Goal: Task Accomplishment & Management: Manage account settings

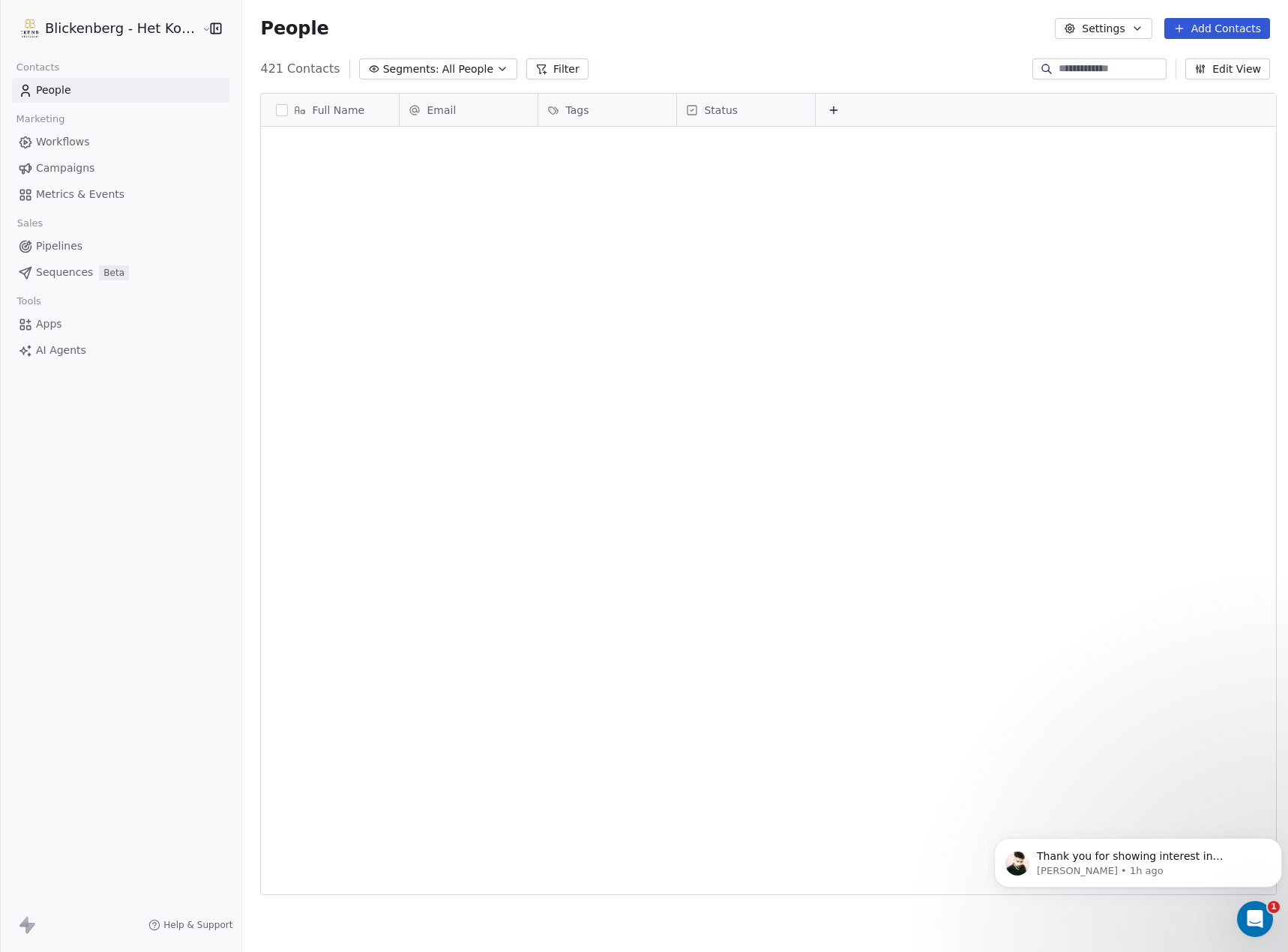
scroll to position [826, 1042]
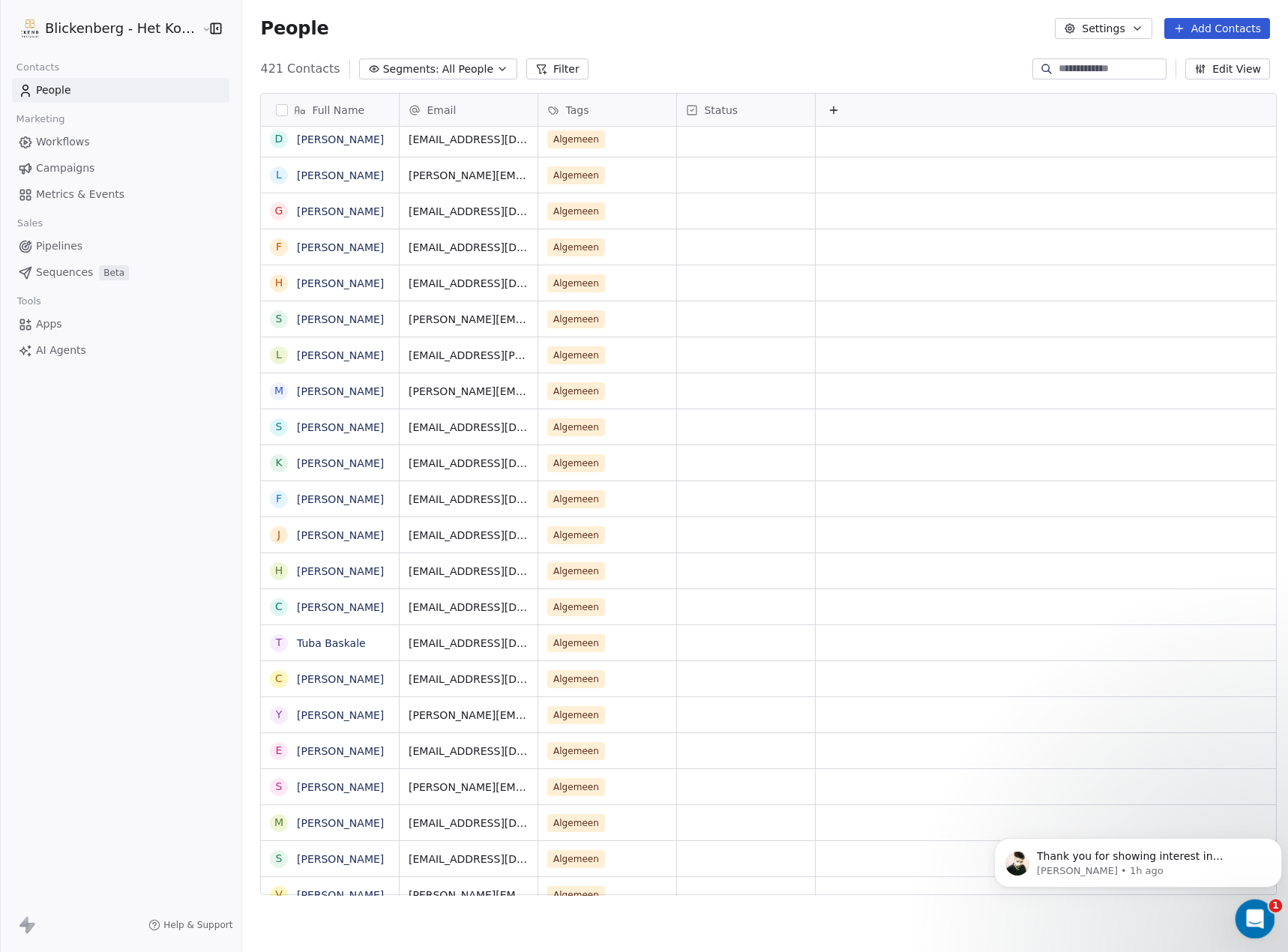
click at [1261, 917] on icon "Open Intercom Messenger" at bounding box center [1253, 917] width 24 height 24
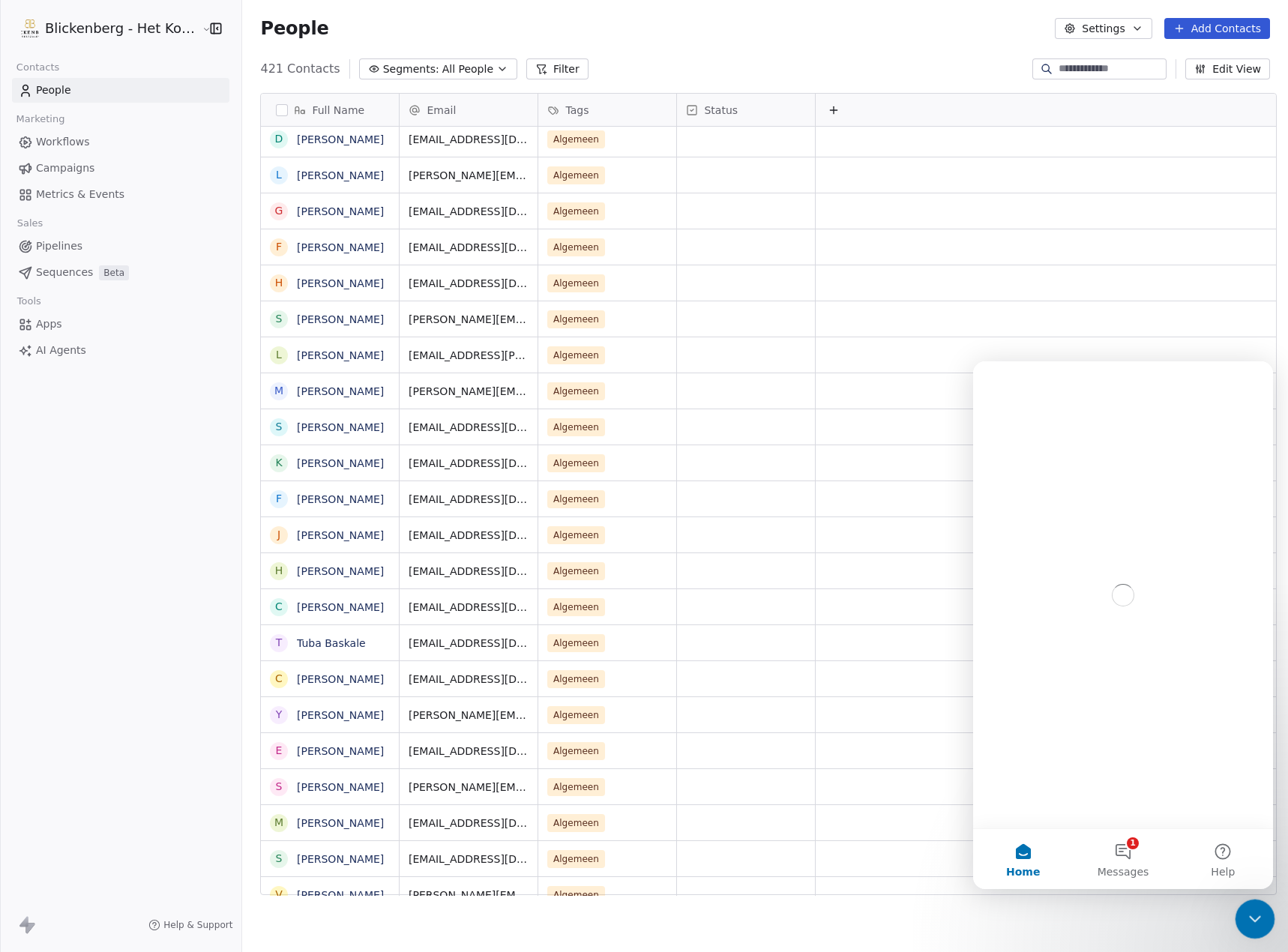
scroll to position [0, 0]
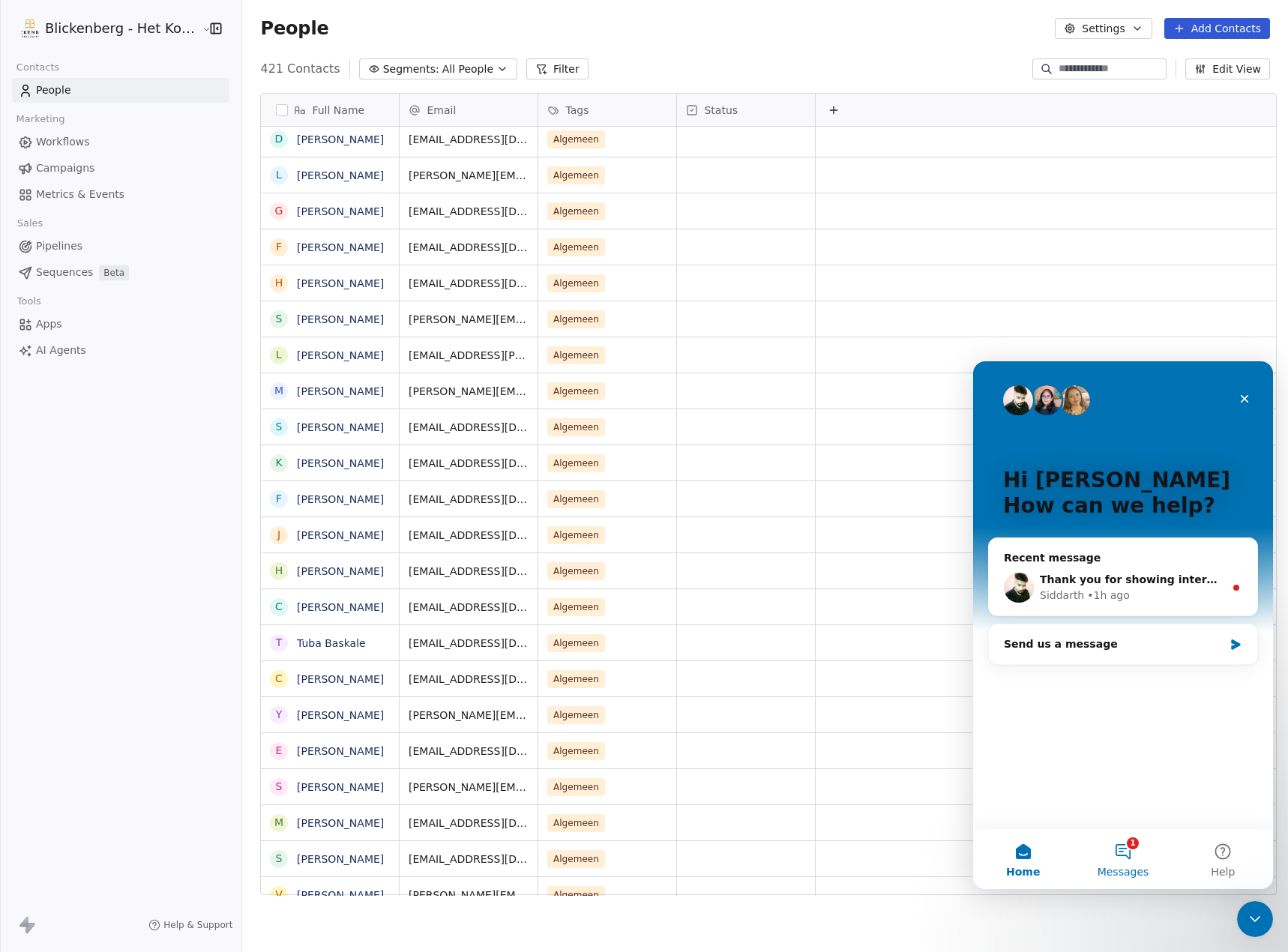
click at [1118, 846] on button "1 Messages" at bounding box center [1122, 858] width 100 height 60
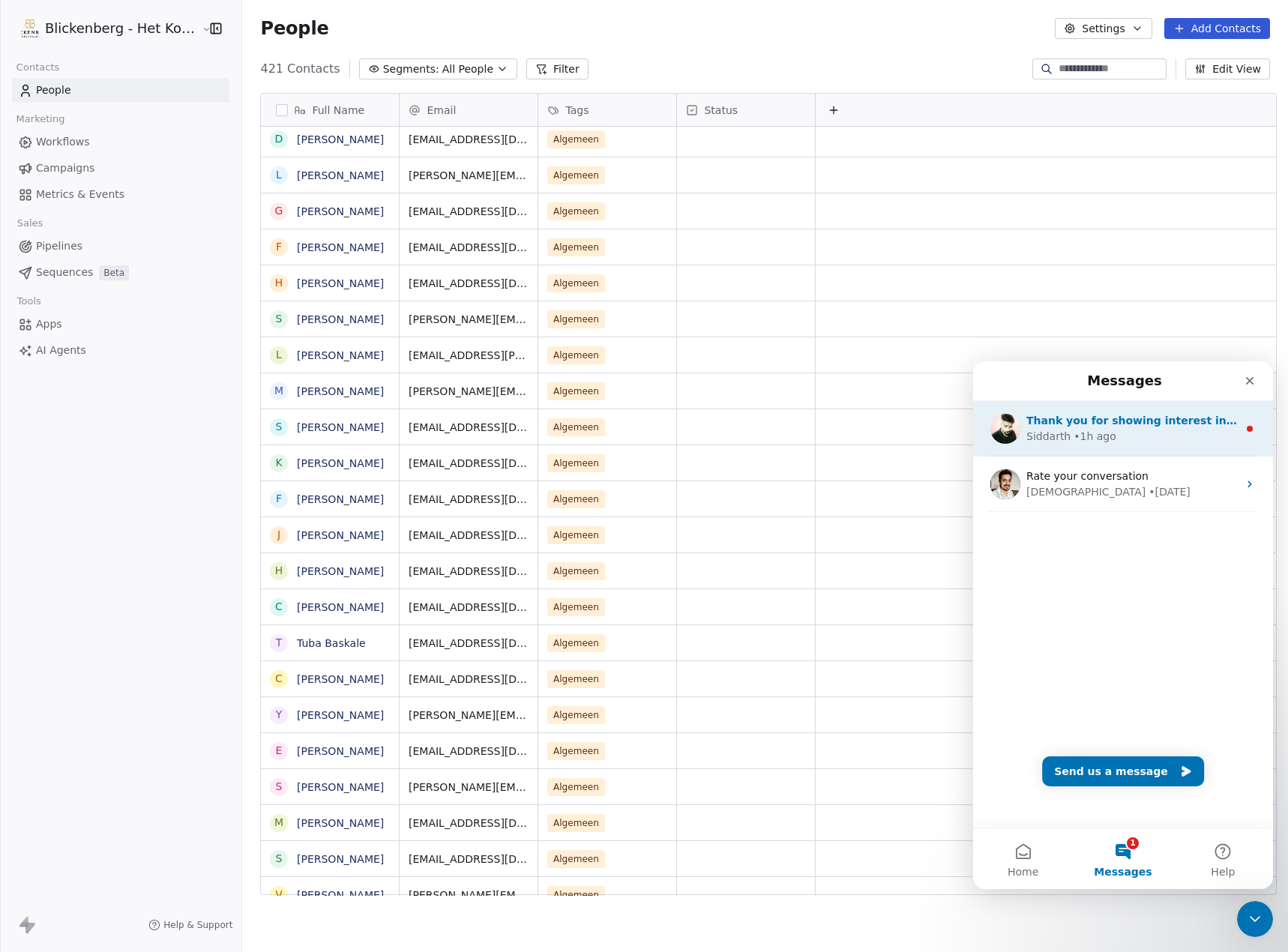
click at [1164, 431] on div "[PERSON_NAME] • 1h ago" at bounding box center [1132, 436] width 212 height 16
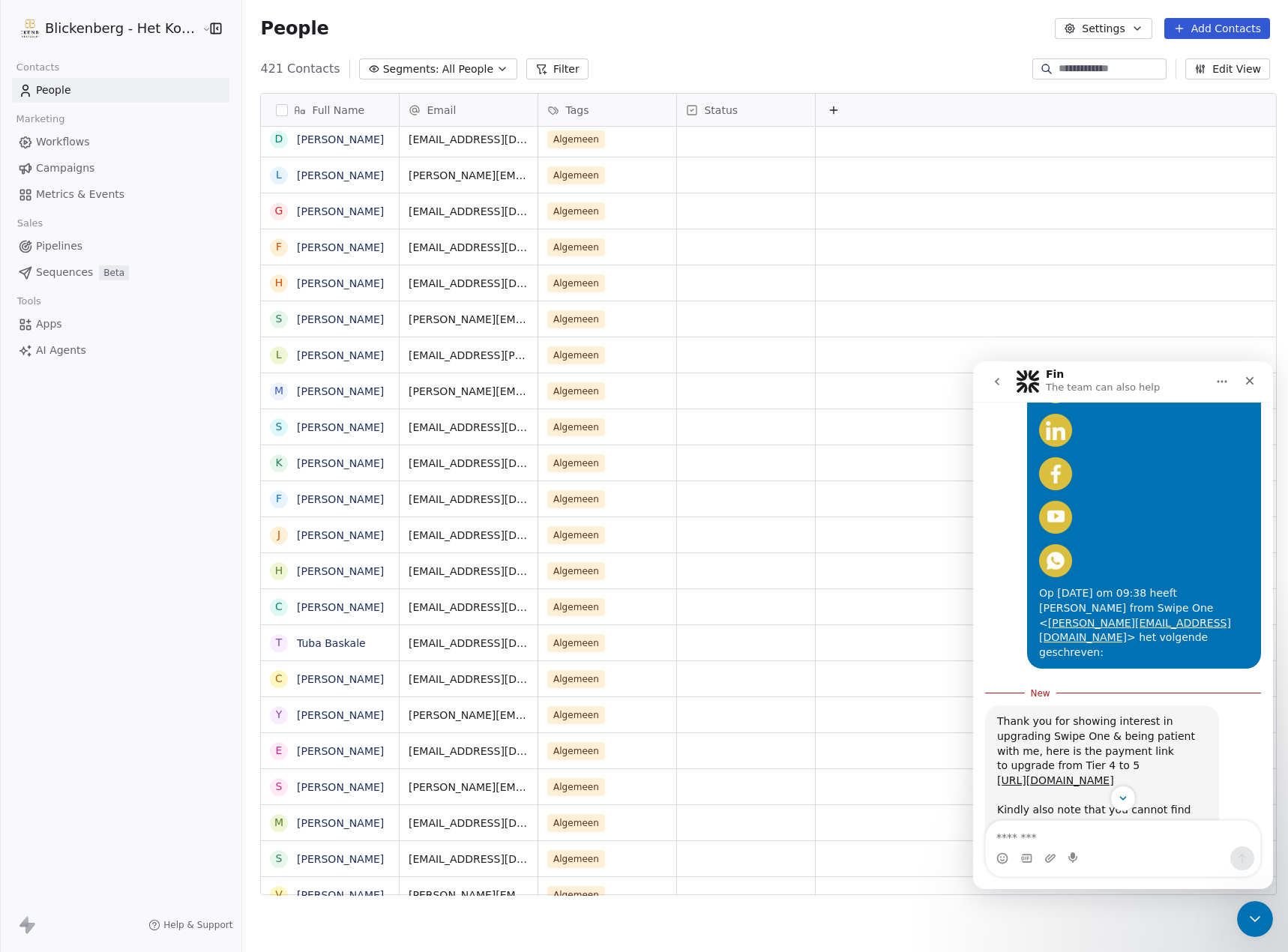
scroll to position [1199, 0]
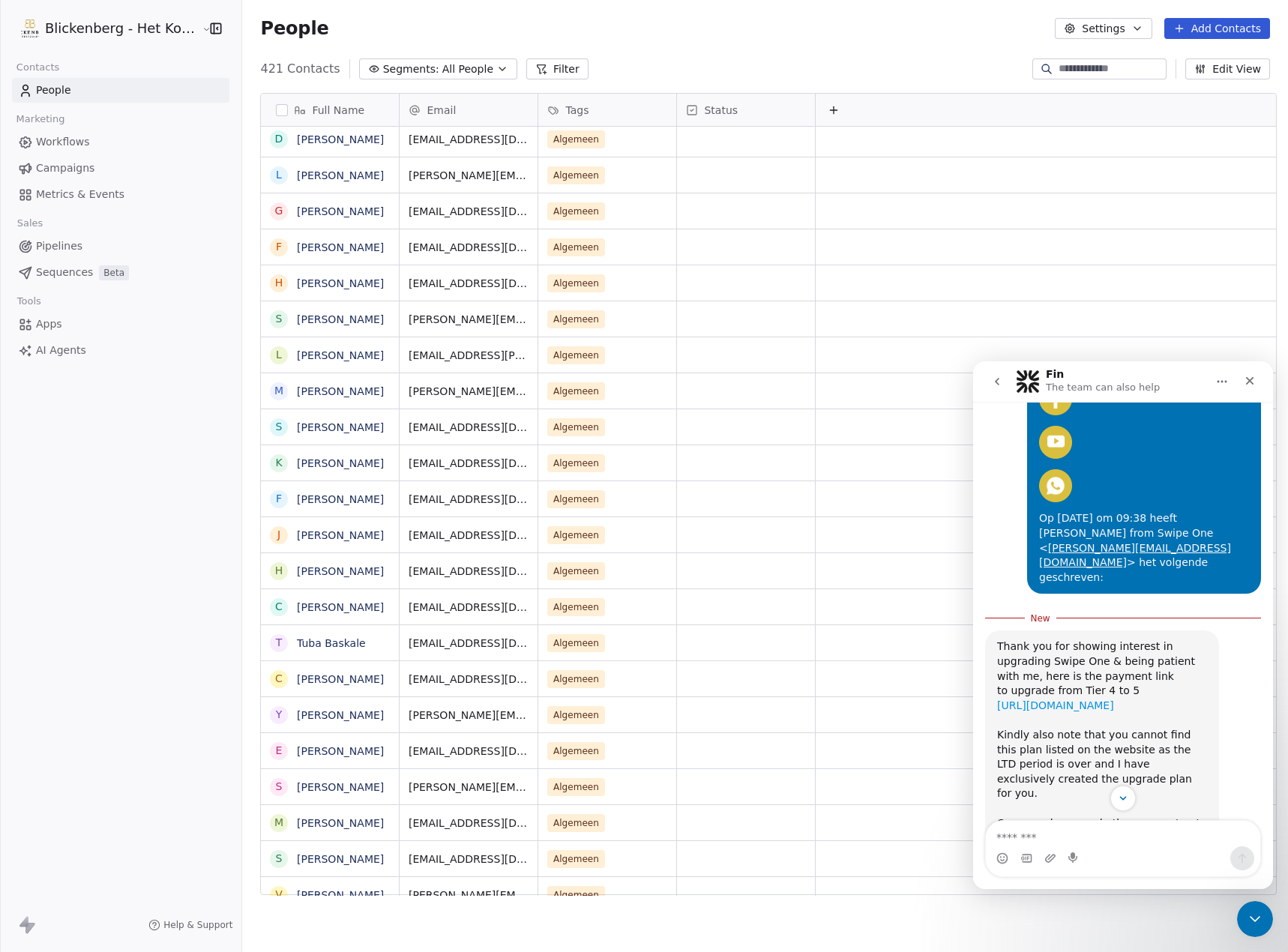
click at [1114, 699] on link "[URL][DOMAIN_NAME]" at bounding box center [1055, 704] width 117 height 12
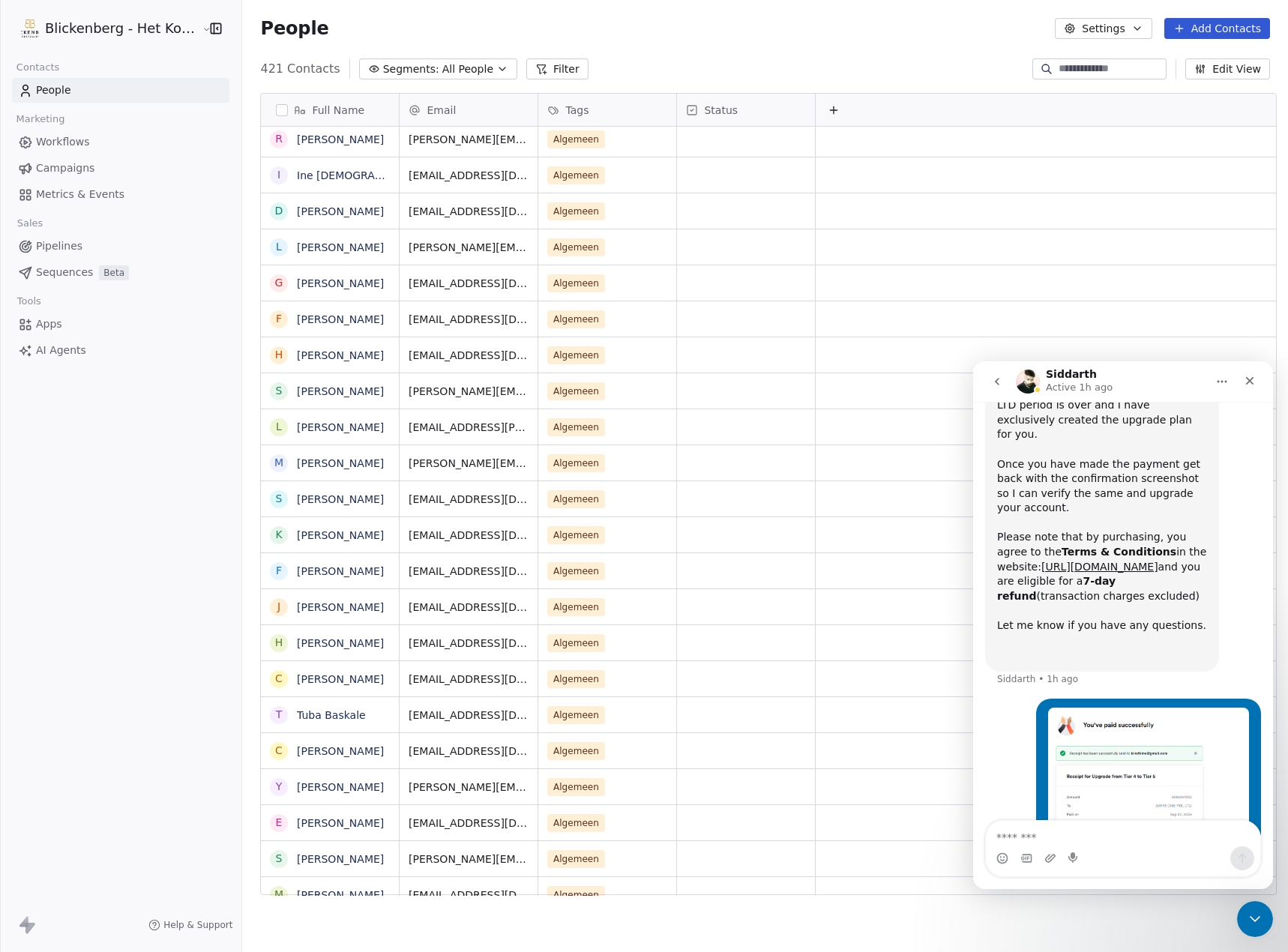
scroll to position [1534, 0]
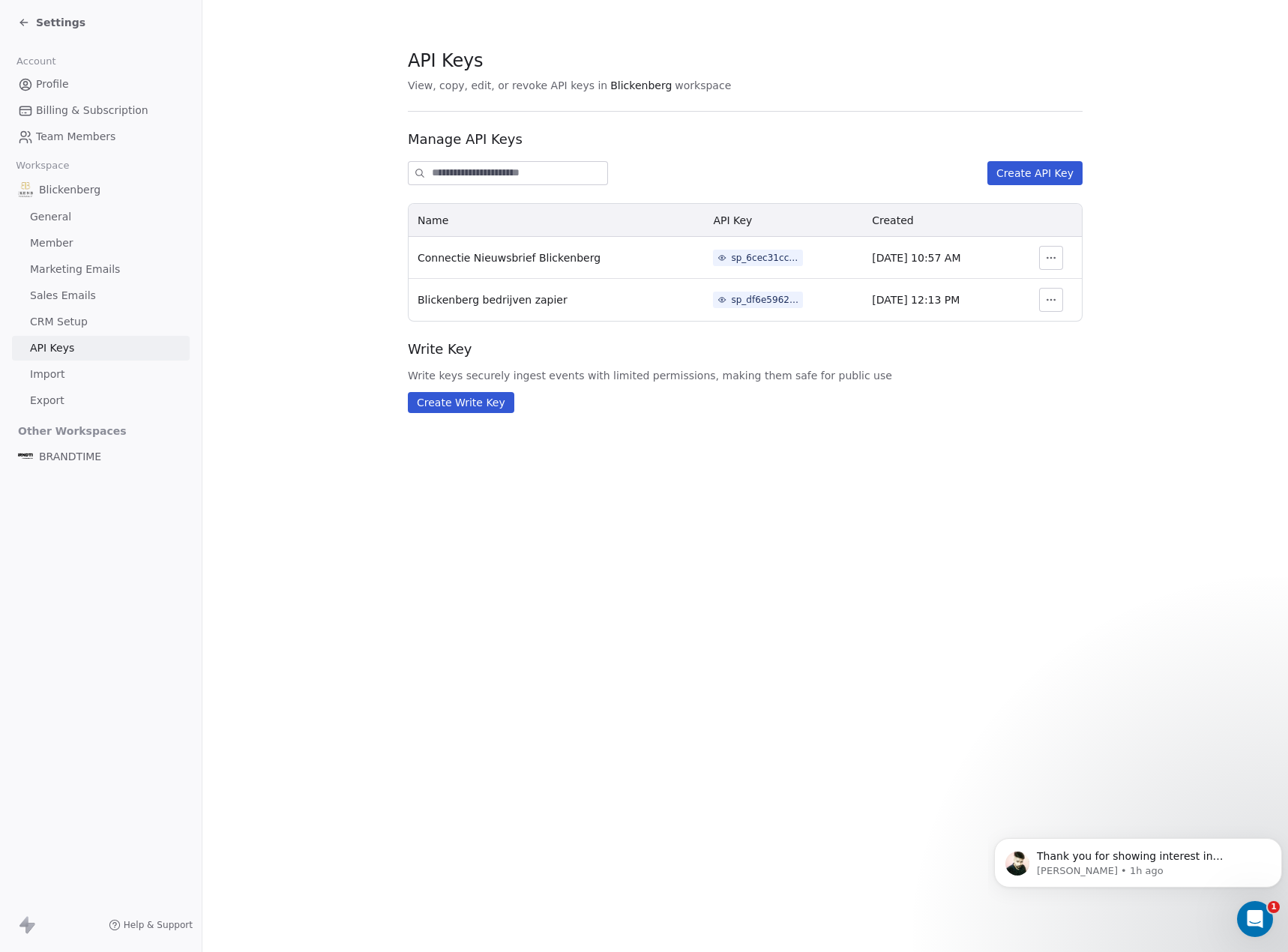
click at [72, 82] on link "Profile" at bounding box center [101, 84] width 178 height 24
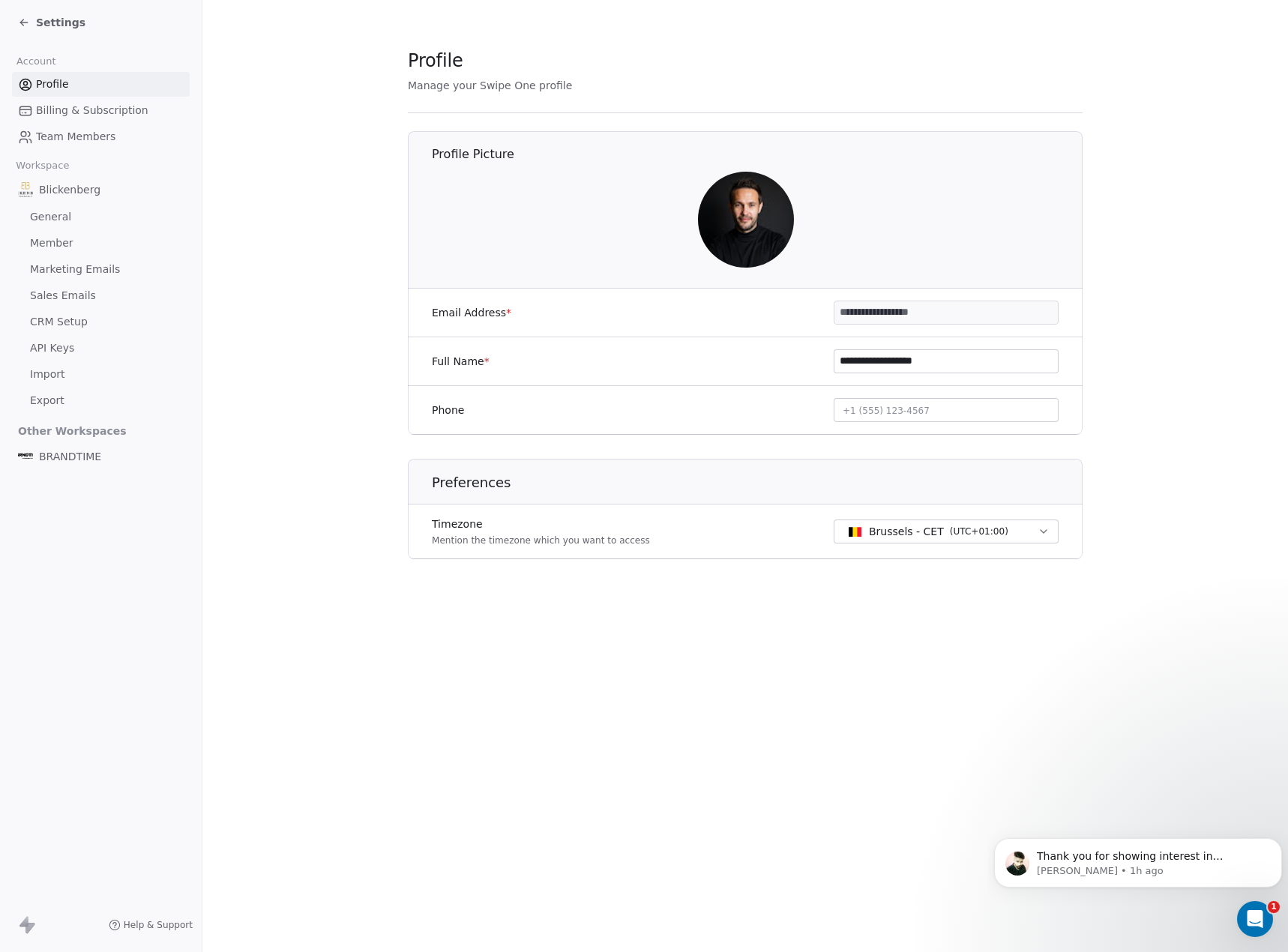
click at [879, 758] on div "**********" at bounding box center [745, 476] width 1085 height 952
click at [1264, 910] on div "Open Intercom Messenger" at bounding box center [1252, 916] width 50 height 50
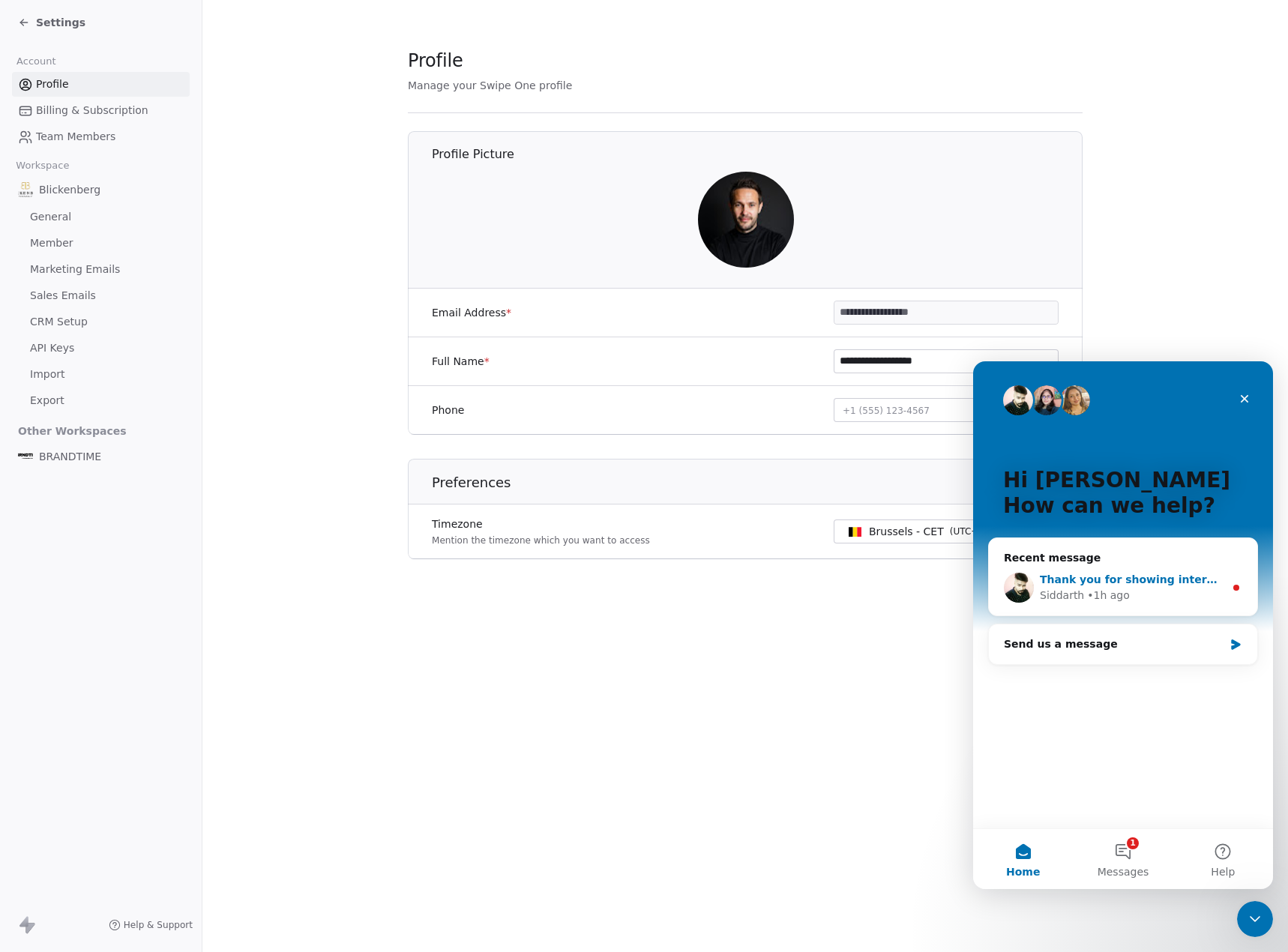
click at [1088, 597] on div "• 1h ago" at bounding box center [1108, 595] width 42 height 16
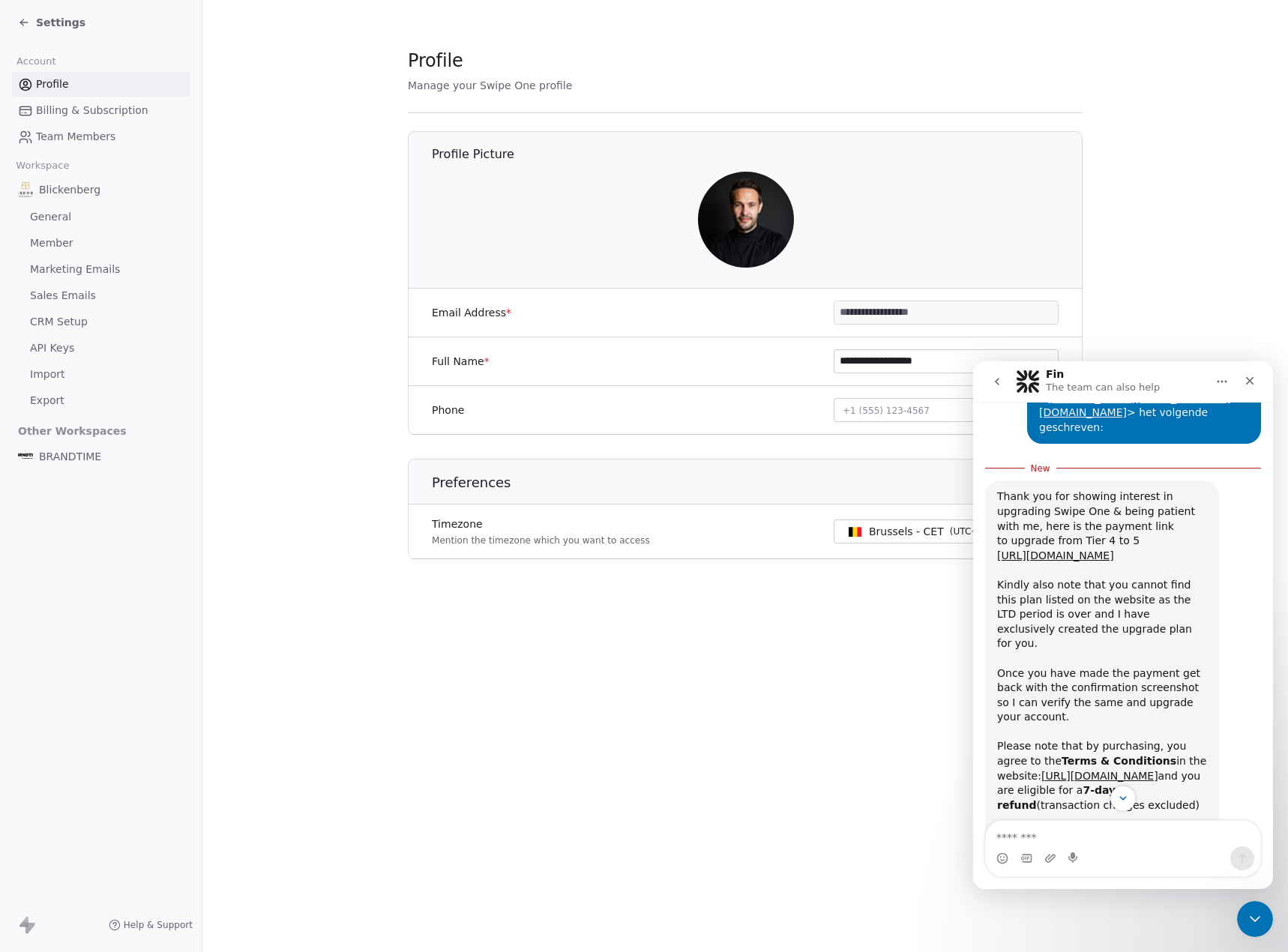
scroll to position [1350, 0]
click at [1054, 835] on textarea "Message…" at bounding box center [1123, 833] width 274 height 25
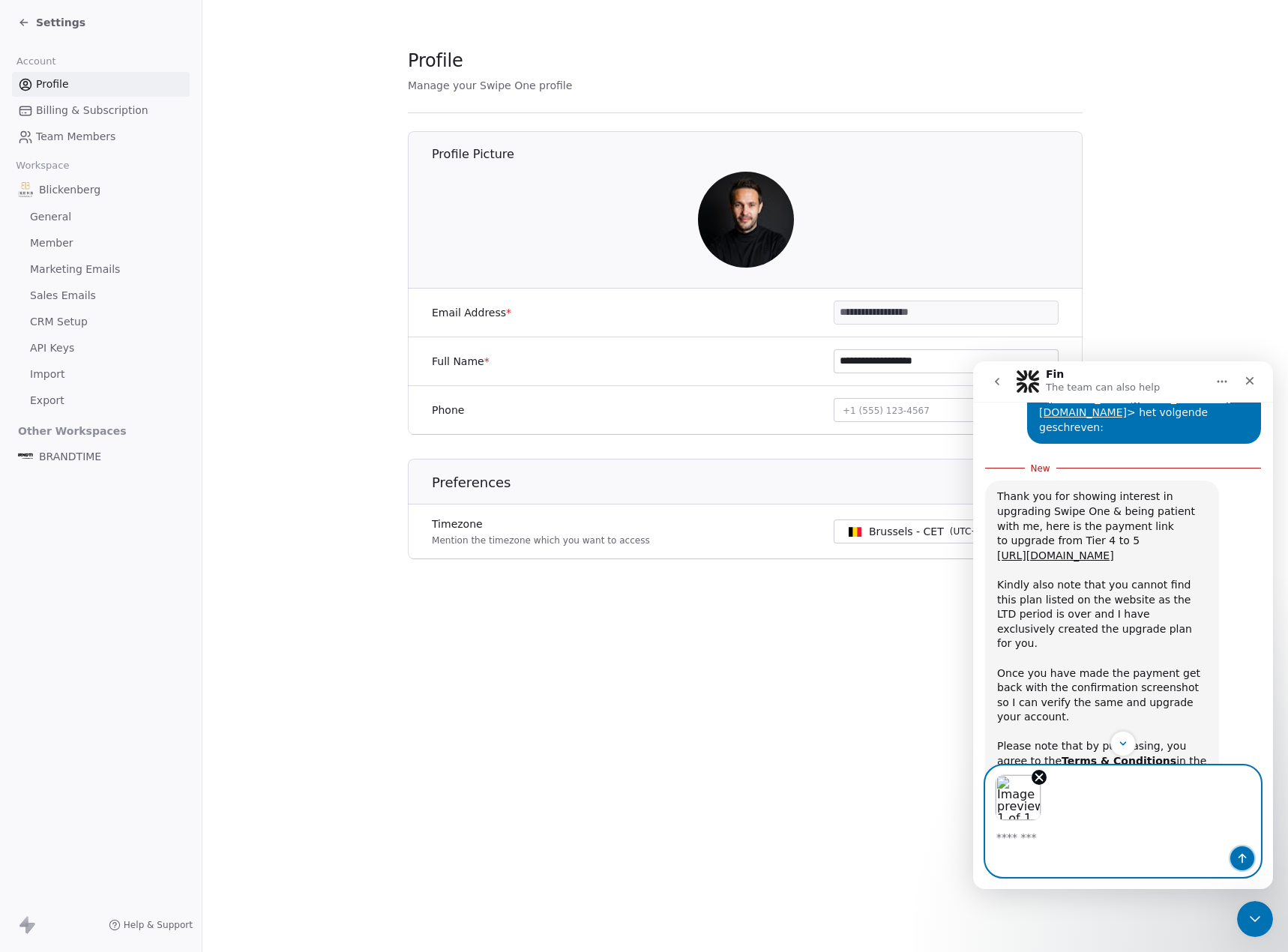
click at [1243, 856] on icon "Send a message…" at bounding box center [1242, 858] width 12 height 12
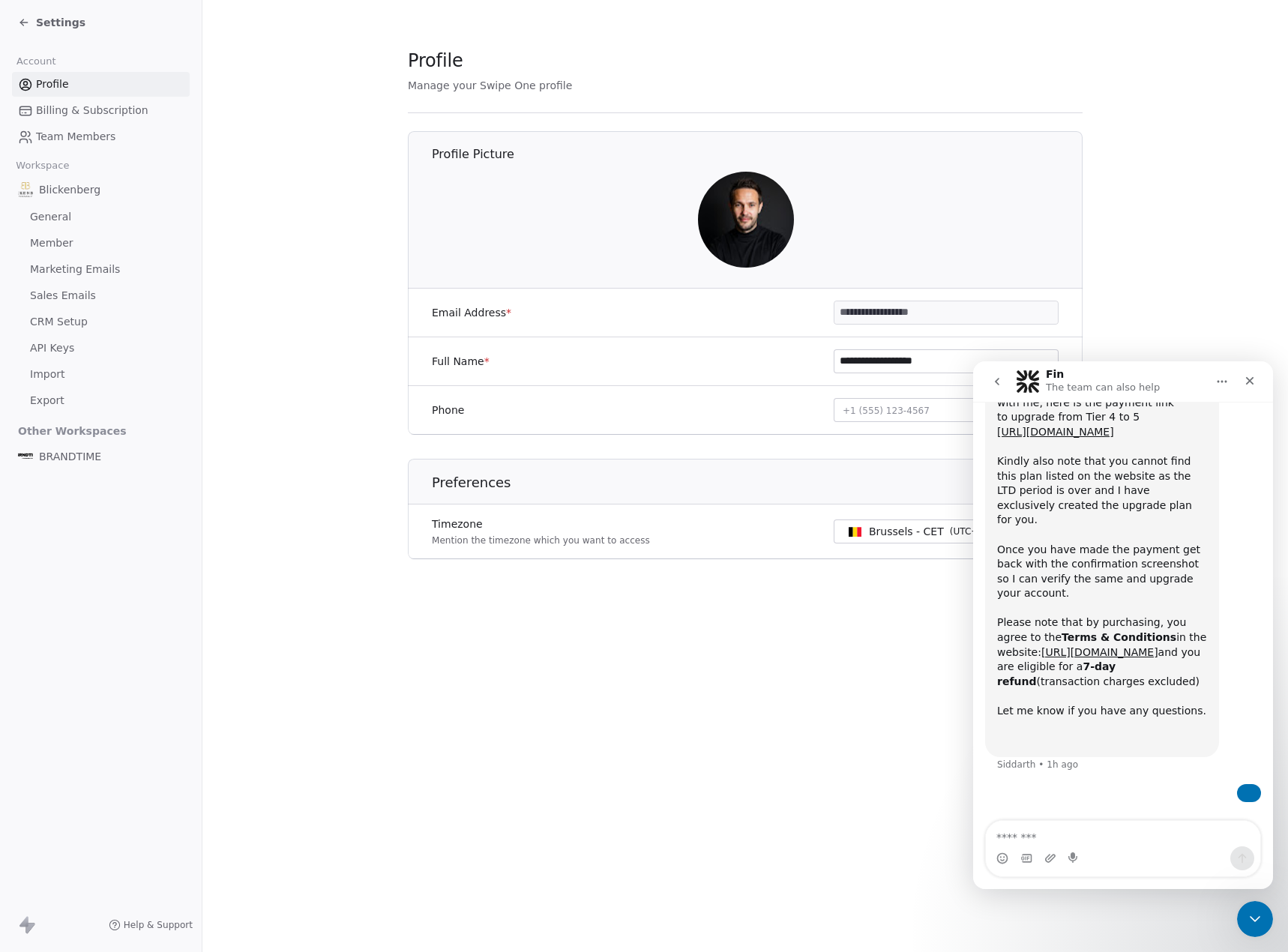
scroll to position [1534, 0]
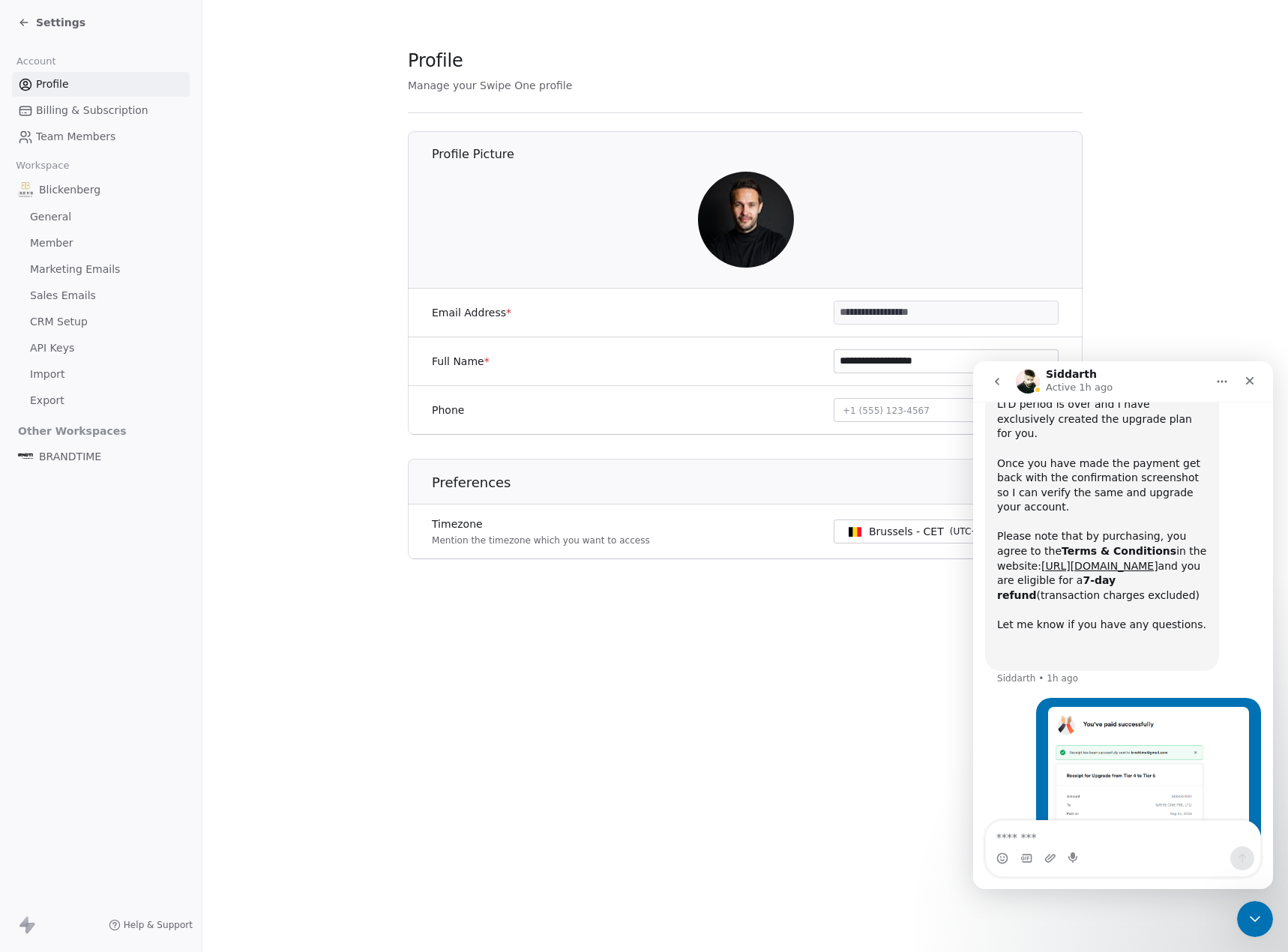
click at [115, 114] on span "Billing & Subscription" at bounding box center [92, 111] width 112 height 16
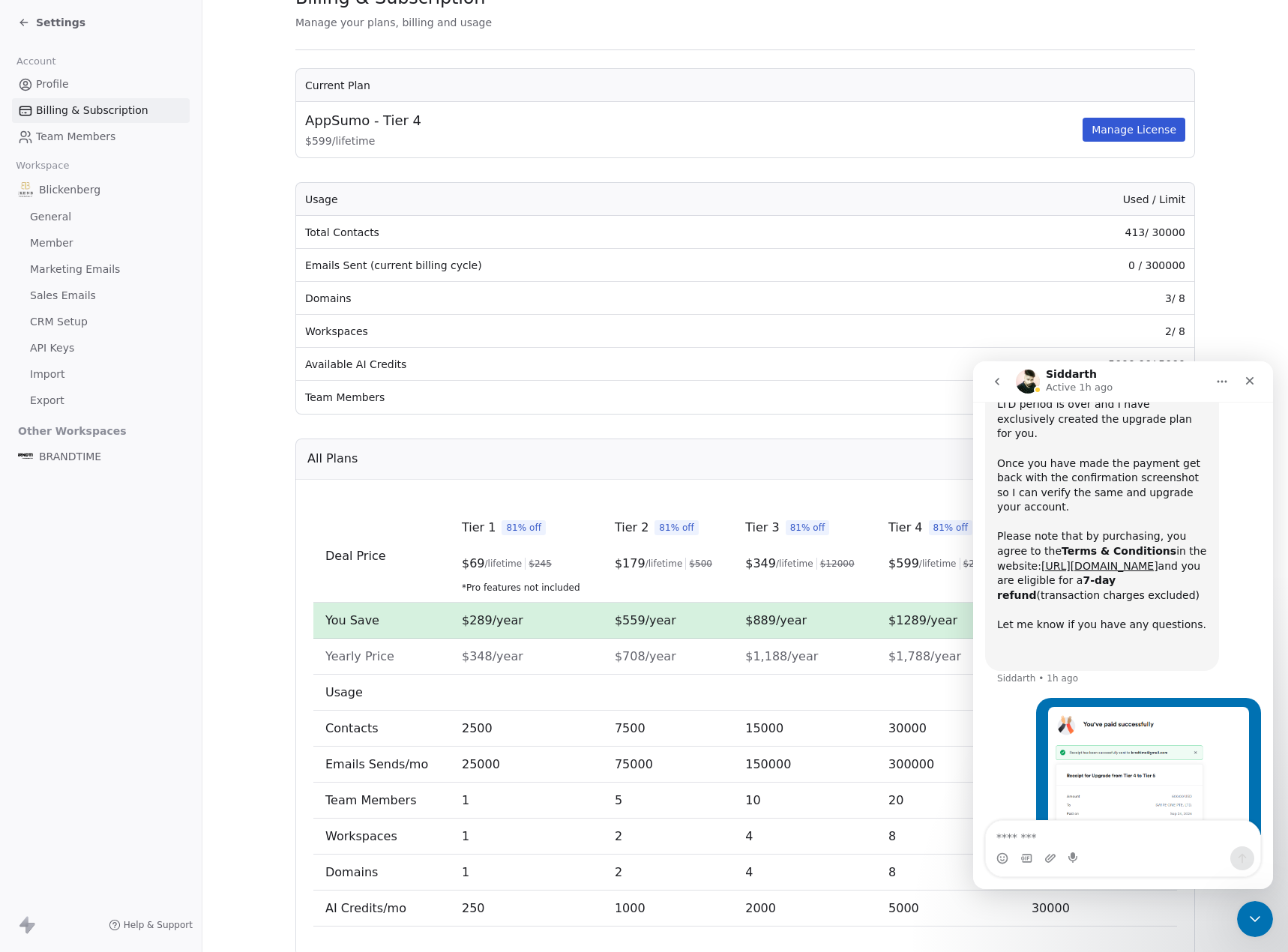
scroll to position [116, 0]
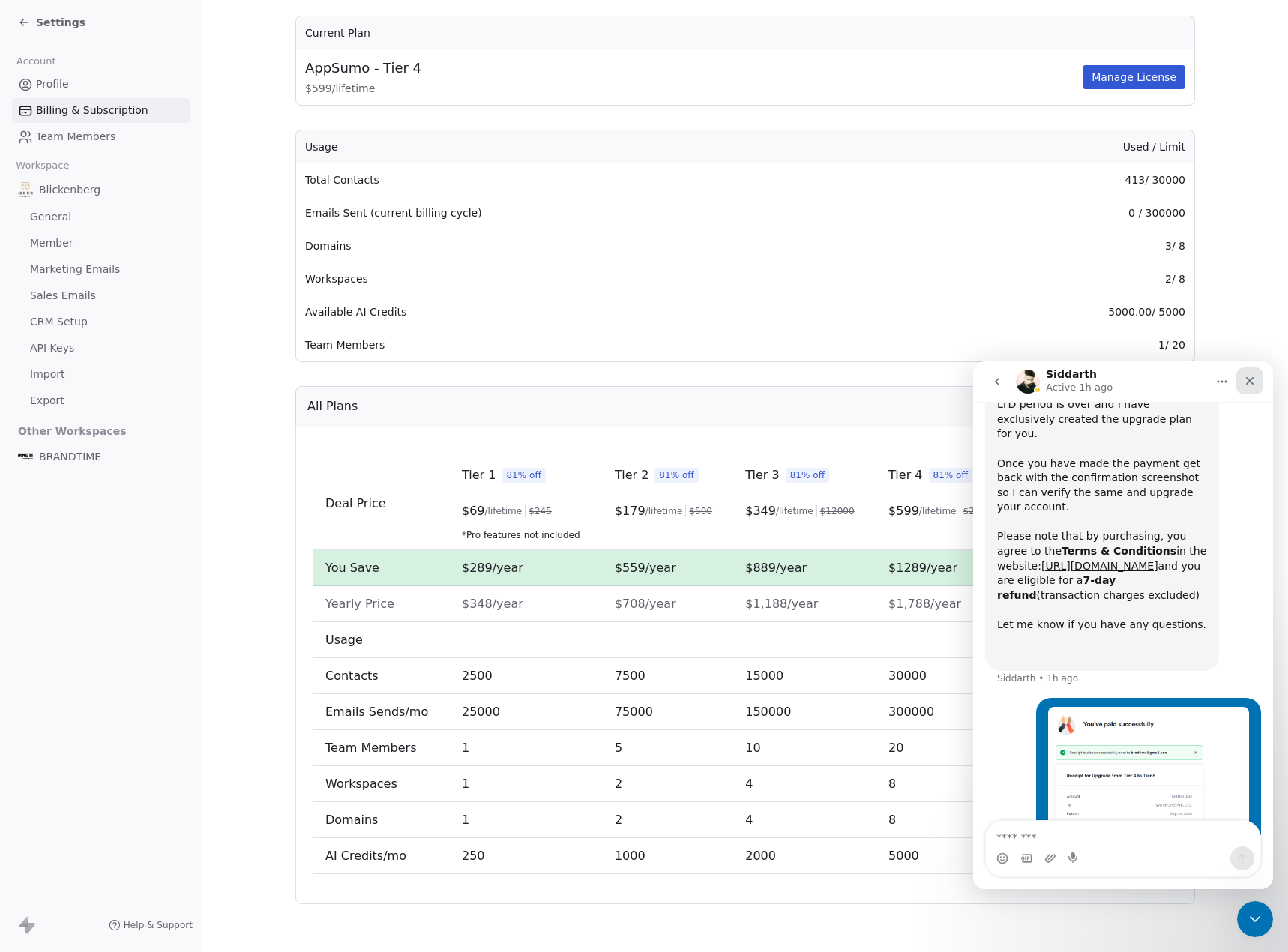
click at [1253, 386] on icon "Close" at bounding box center [1249, 380] width 12 height 12
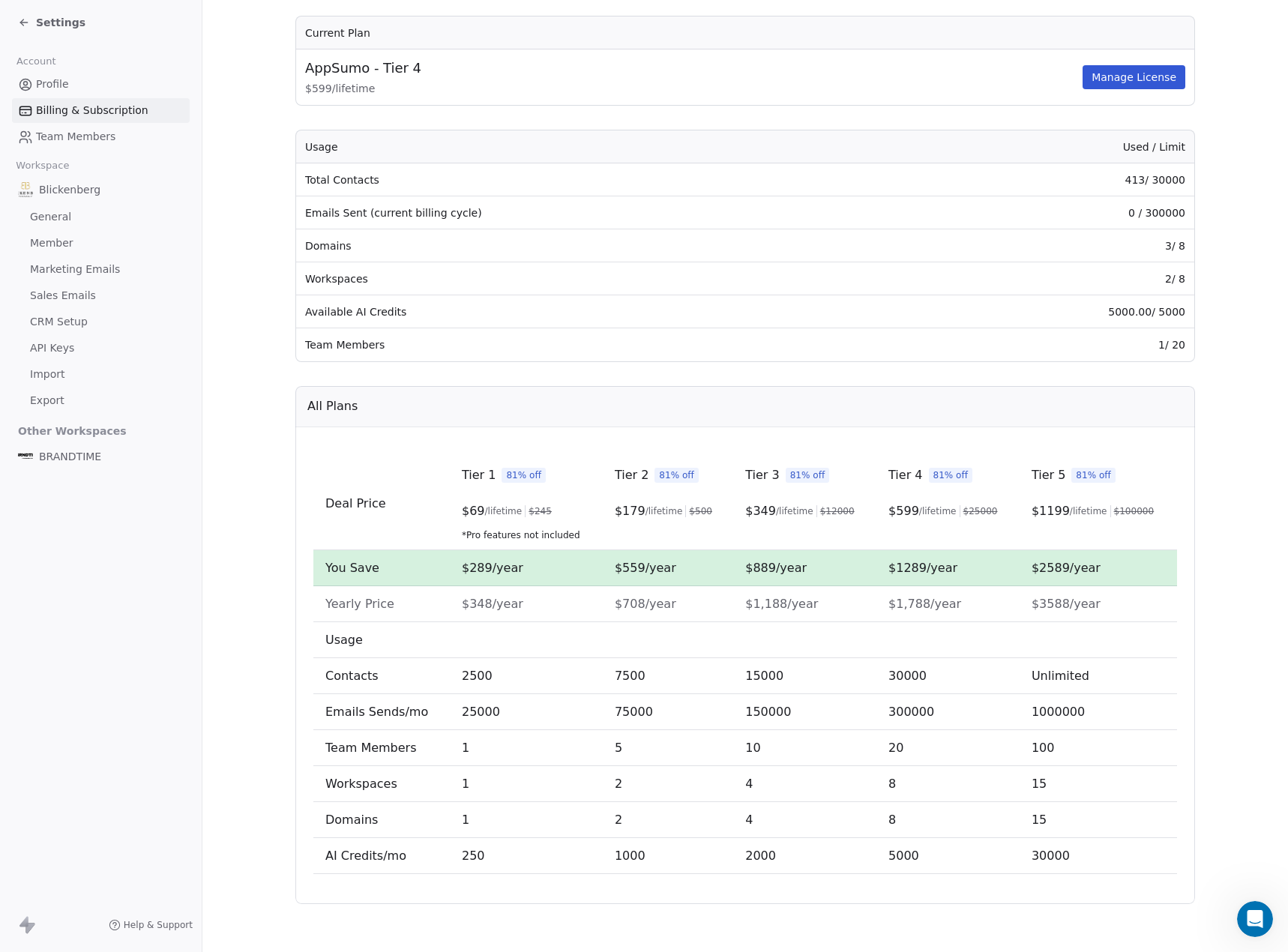
scroll to position [1534, 0]
click at [28, 20] on icon at bounding box center [24, 22] width 12 height 12
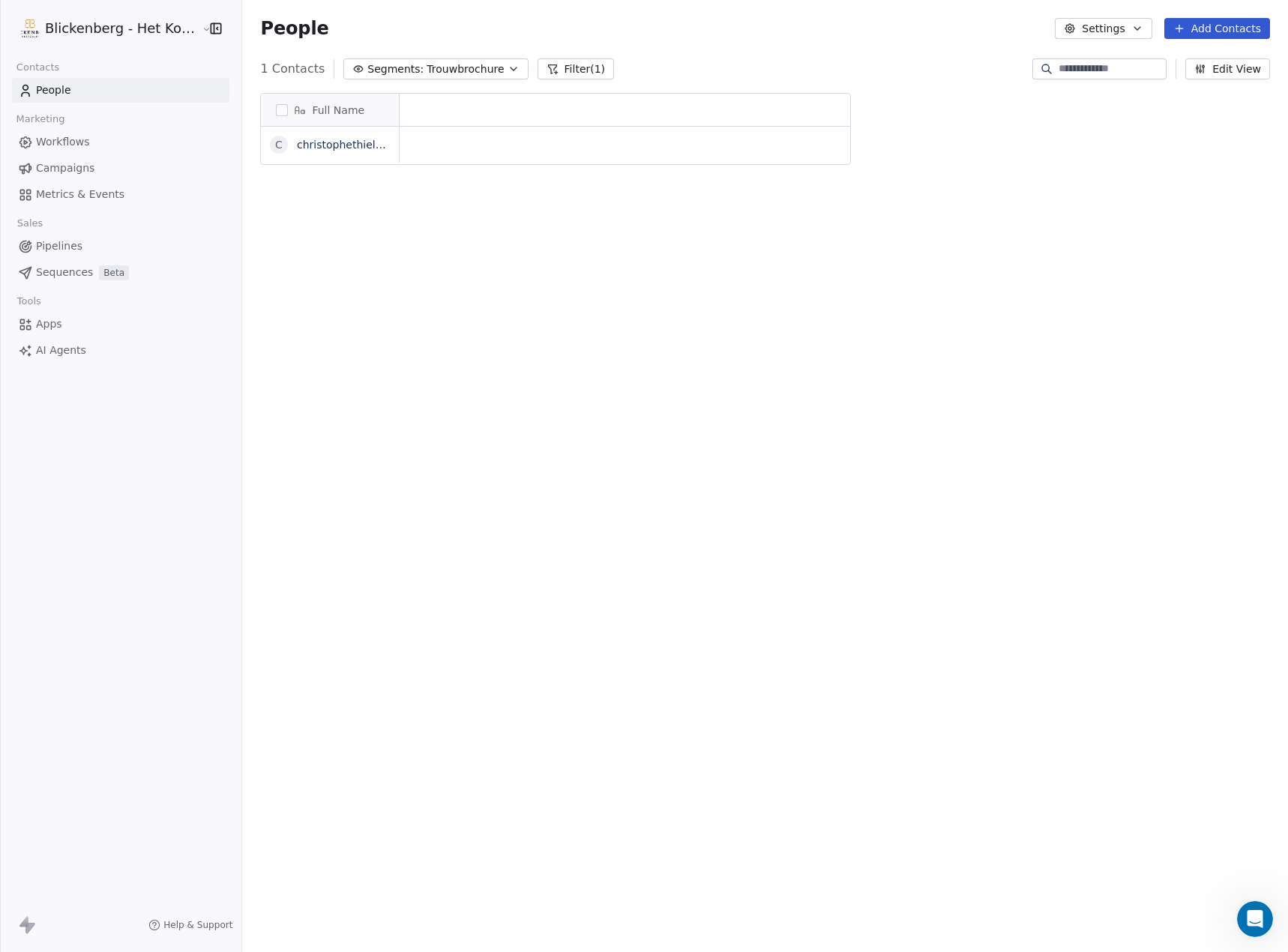
scroll to position [826, 1042]
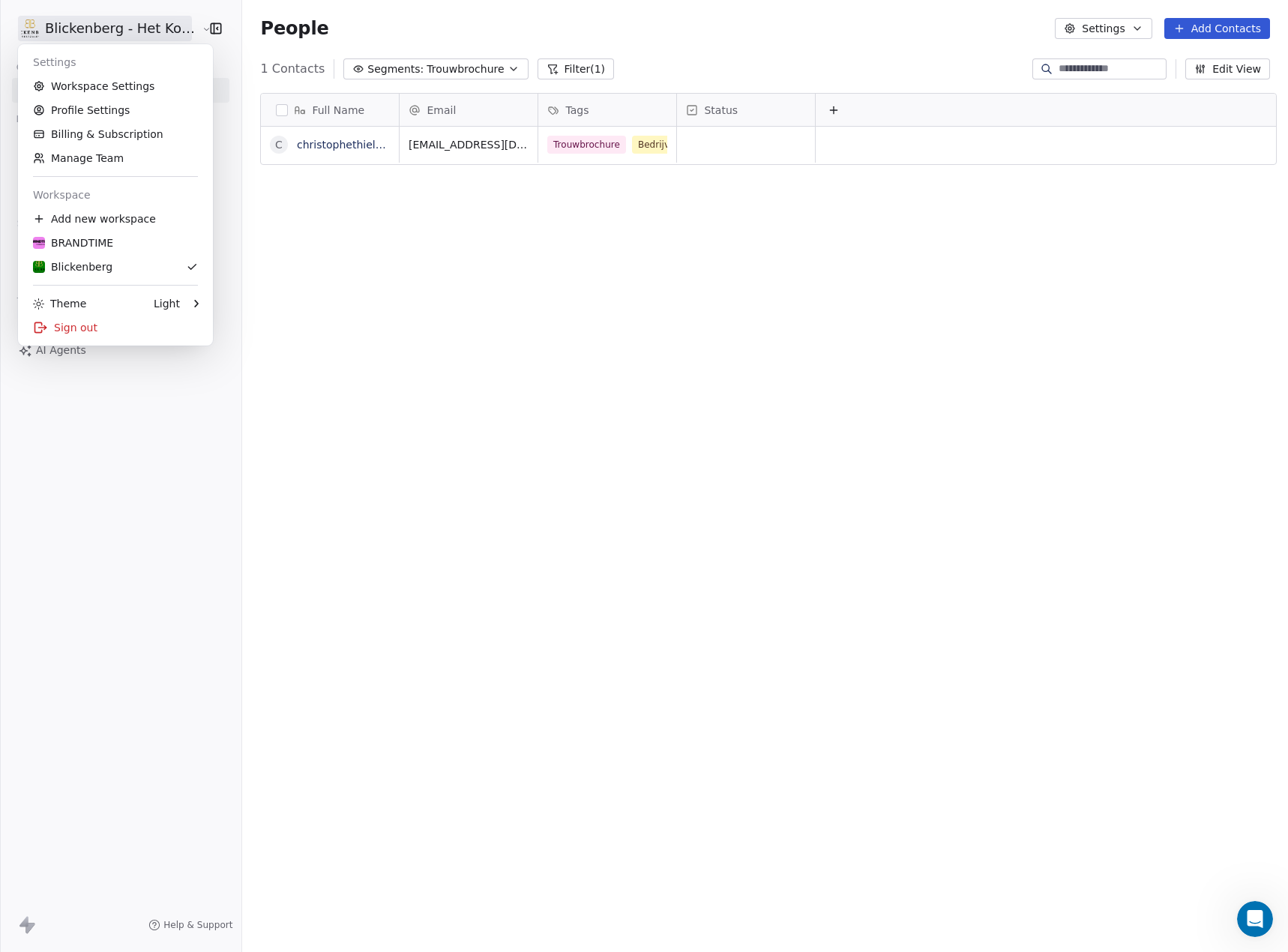
click at [75, 27] on html "Blickenberg - Het Kookatelier Contacts People Marketing Workflows Campaigns Met…" at bounding box center [644, 476] width 1288 height 952
click at [123, 241] on div "BRANDTIME" at bounding box center [116, 242] width 165 height 15
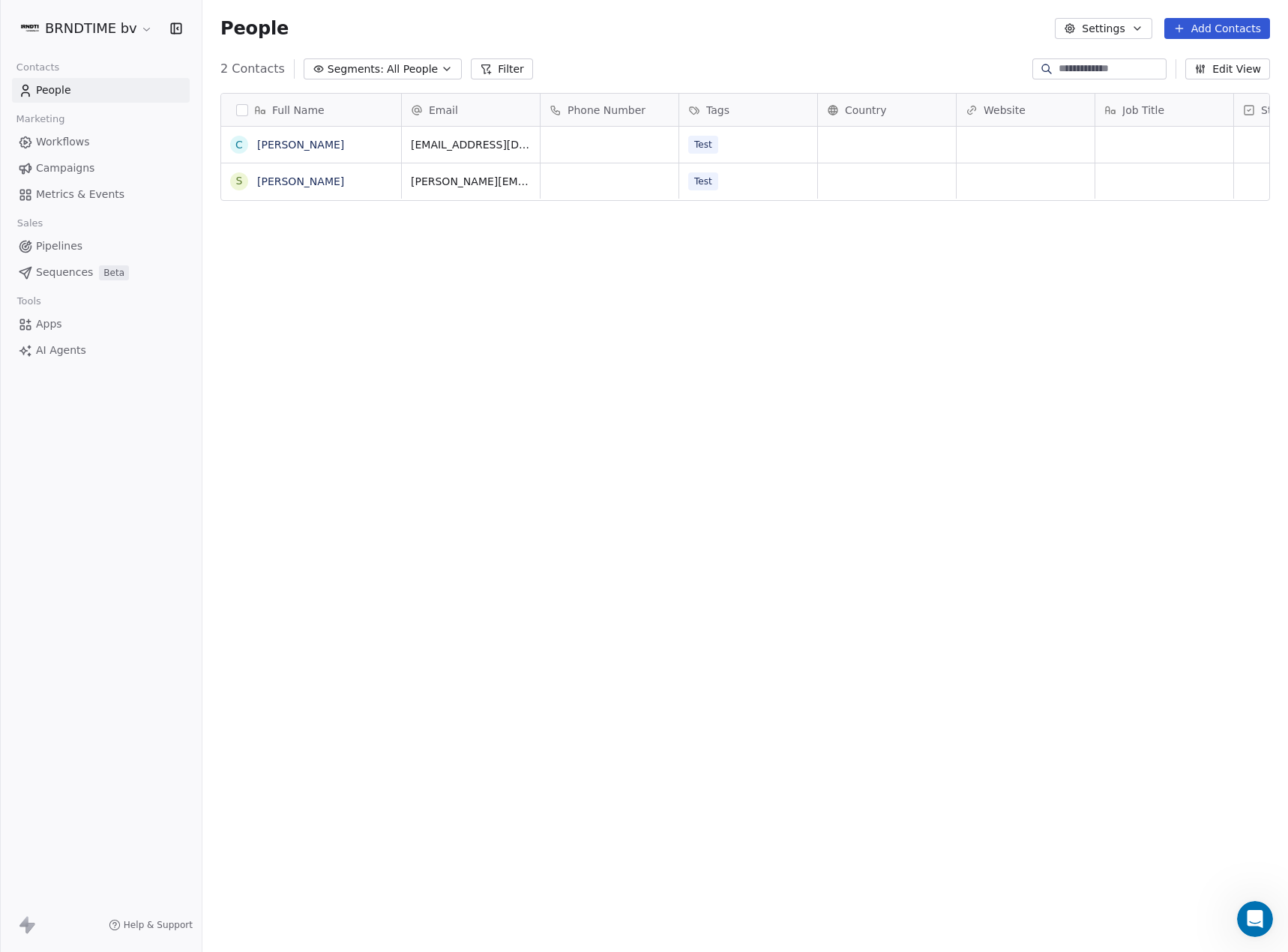
scroll to position [826, 1074]
click at [1271, 905] on html at bounding box center [1253, 917] width 36 height 36
click at [1270, 914] on div "Open Intercom Messenger" at bounding box center [1252, 916] width 50 height 50
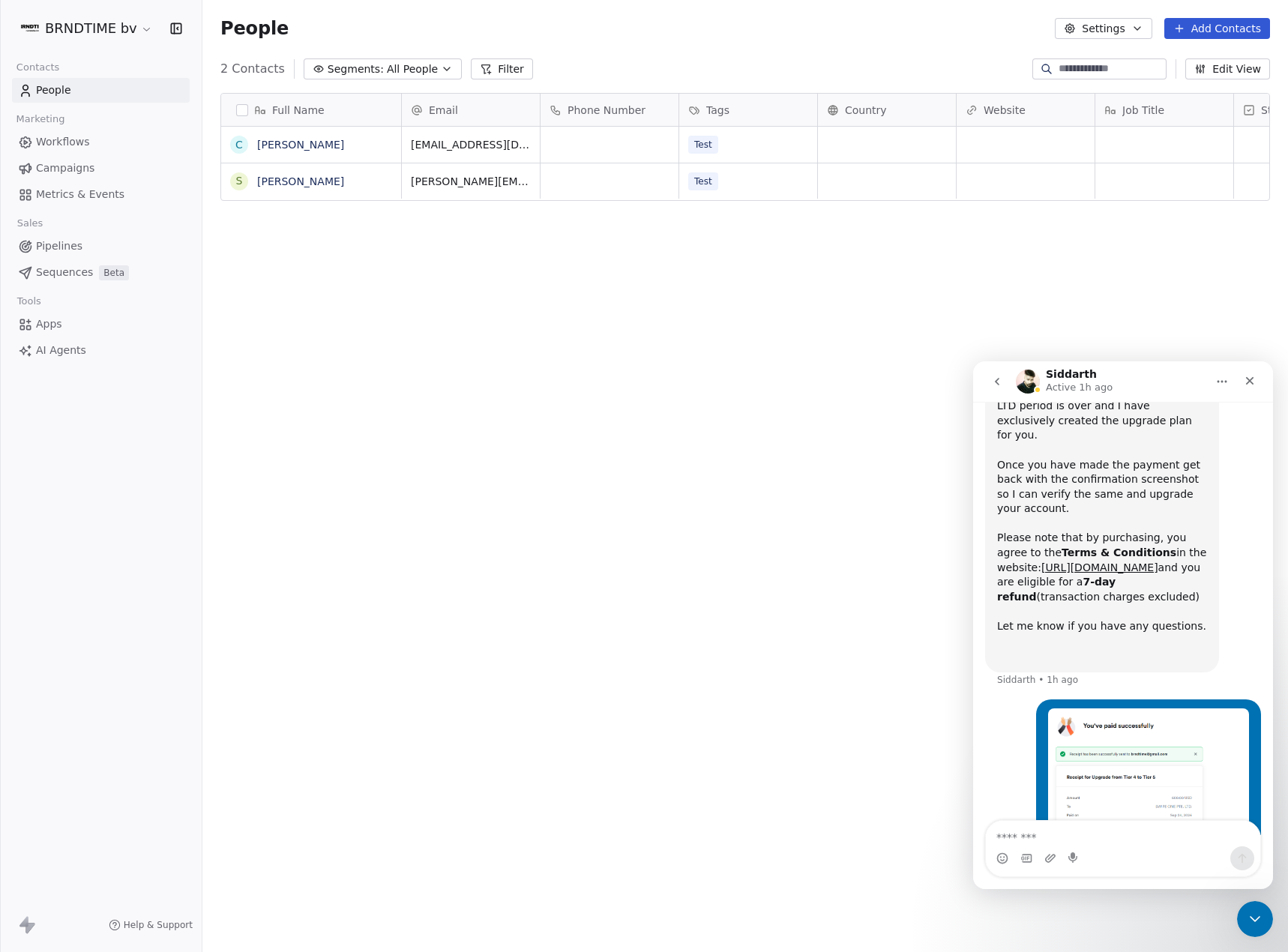
scroll to position [1534, 0]
